Goal: Task Accomplishment & Management: Manage account settings

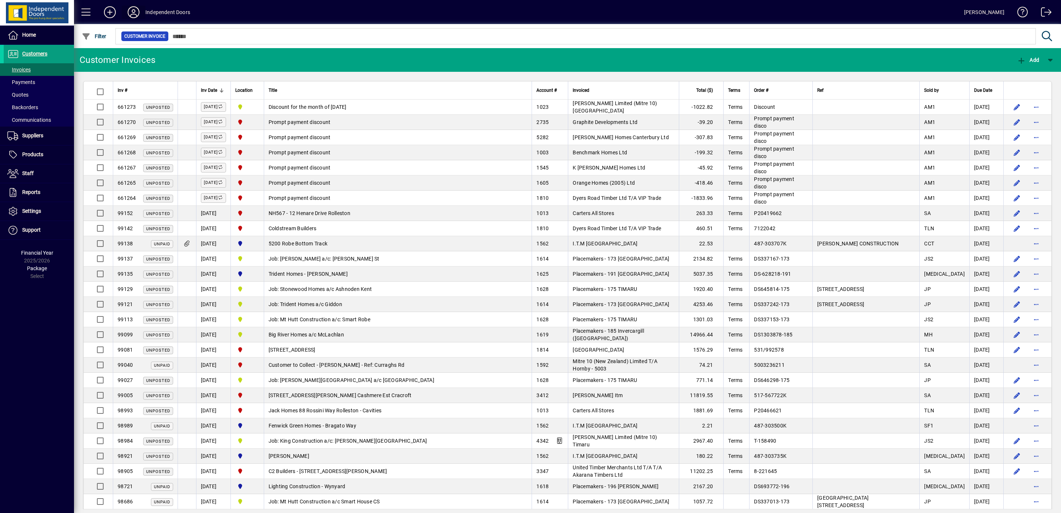
click at [132, 10] on icon at bounding box center [133, 12] width 15 height 12
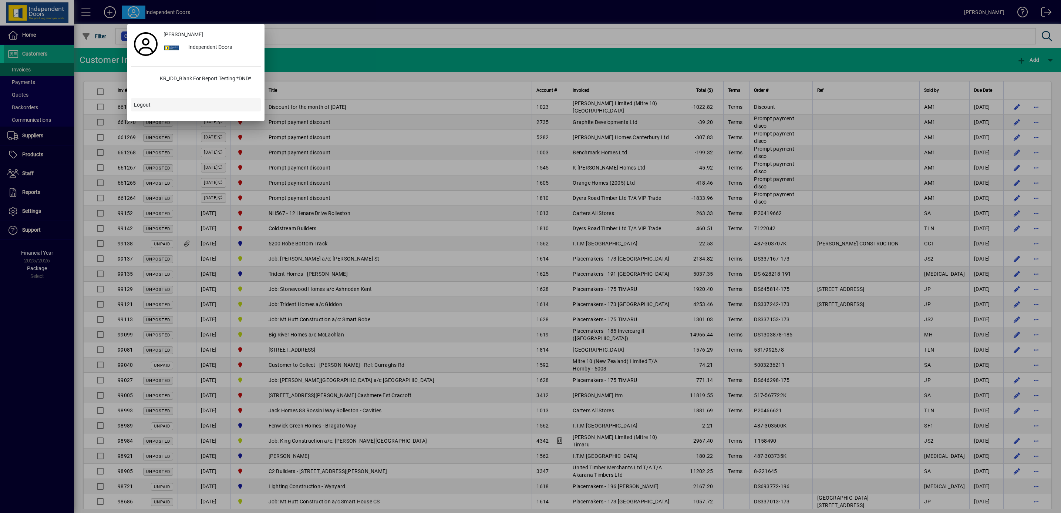
click at [147, 104] on span "Logout" at bounding box center [142, 105] width 17 height 8
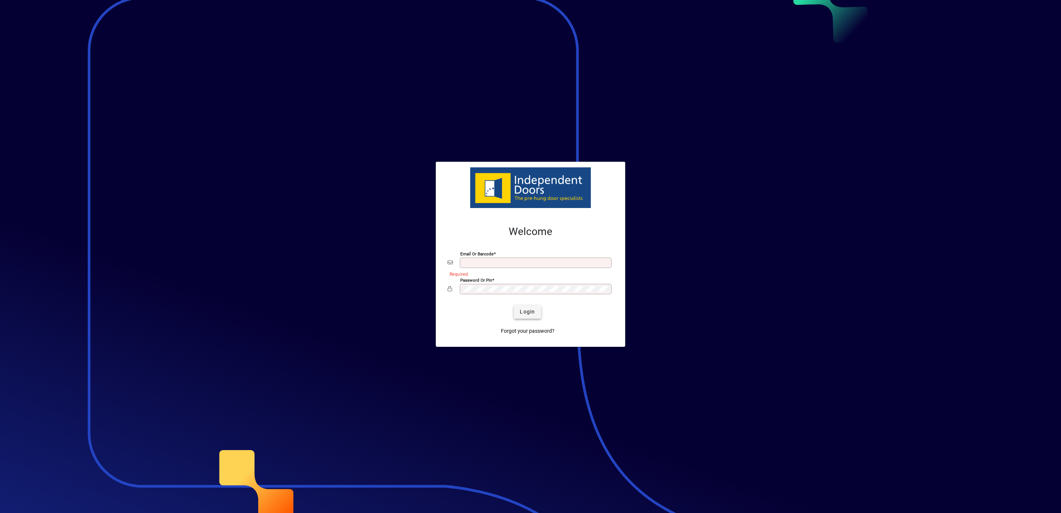
type input "**********"
click at [530, 313] on span "Login" at bounding box center [527, 312] width 15 height 8
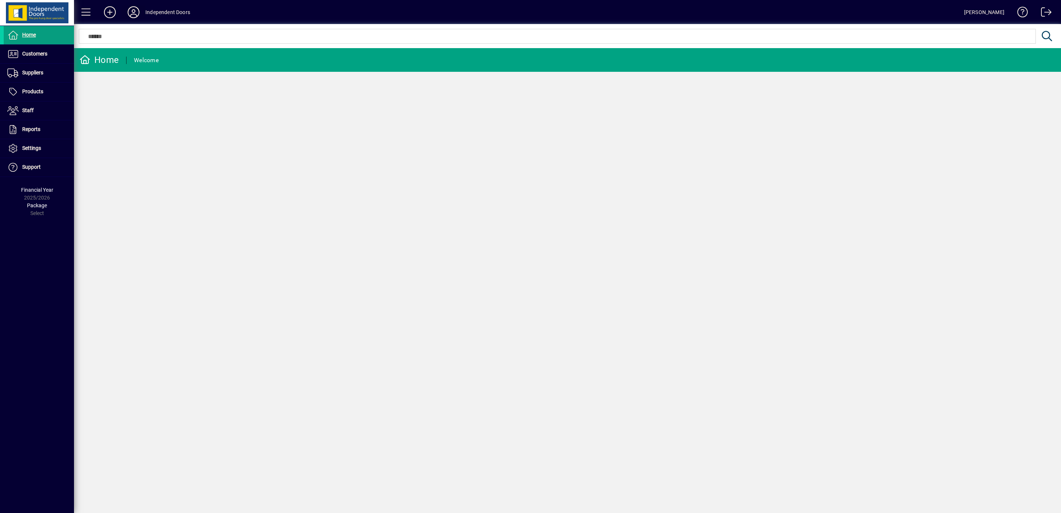
click at [135, 12] on icon at bounding box center [133, 12] width 15 height 12
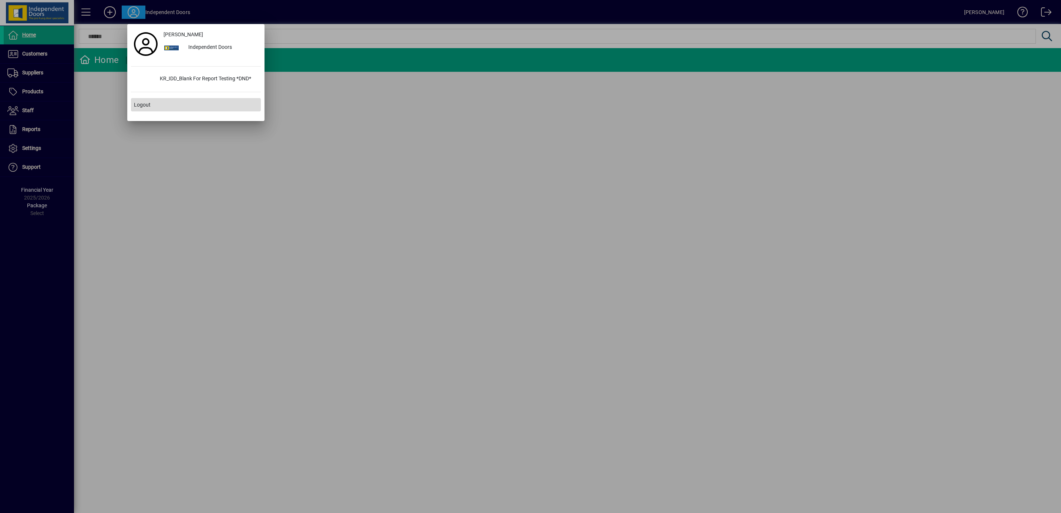
click at [155, 105] on span at bounding box center [196, 105] width 130 height 18
